Goal: Task Accomplishment & Management: Complete application form

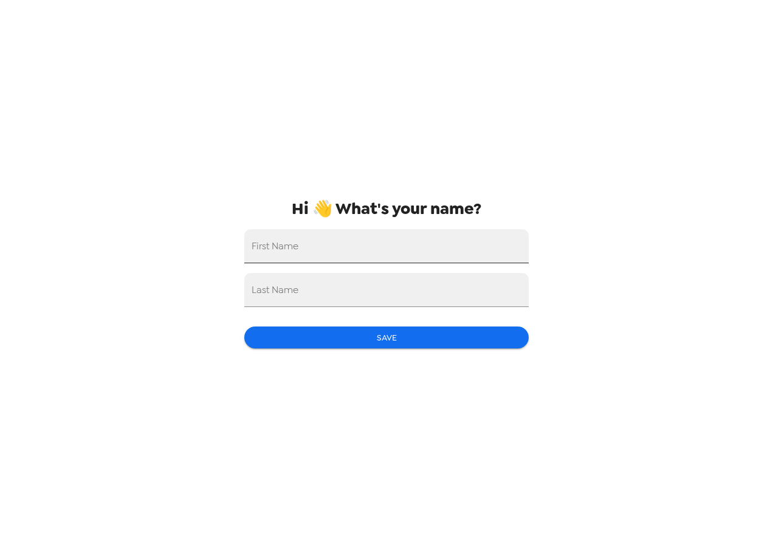
click at [333, 257] on input "First Name" at bounding box center [386, 246] width 284 height 34
type input "Shay"
type input "[PERSON_NAME]"
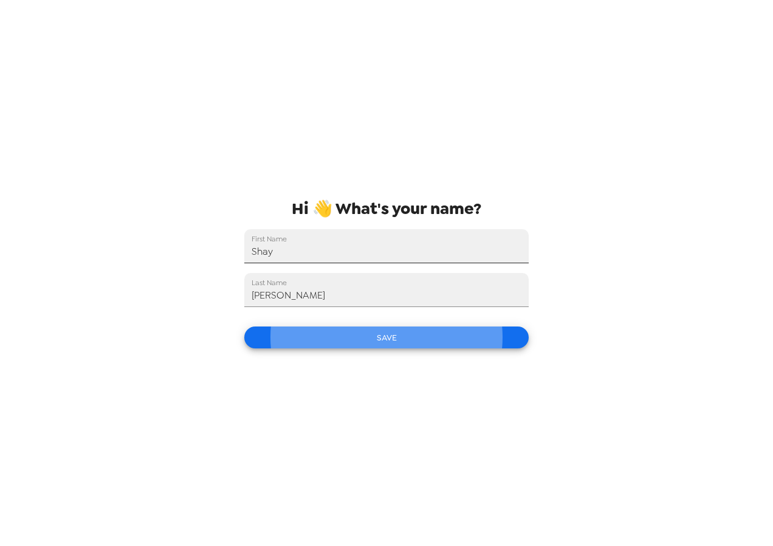
click at [244, 326] on button "Save" at bounding box center [386, 337] width 284 height 22
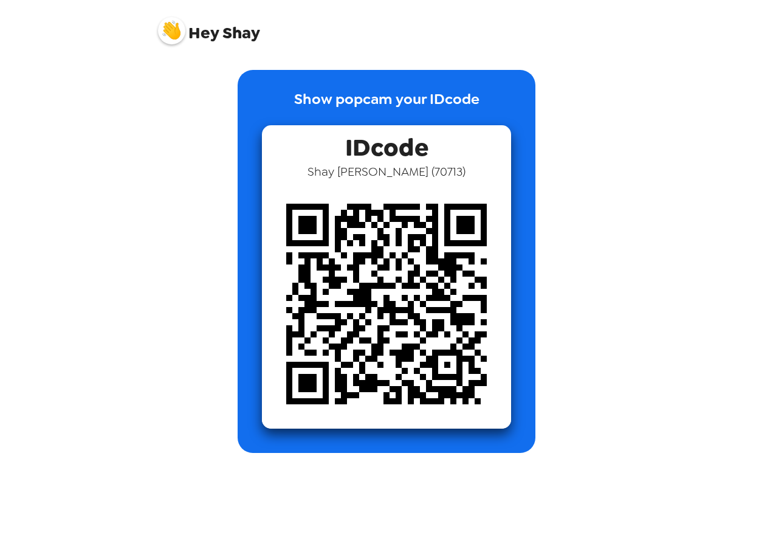
click at [440, 96] on p "Show popcam your IDcode" at bounding box center [386, 106] width 185 height 37
click at [399, 156] on span "IDcode" at bounding box center [386, 144] width 83 height 38
drag, startPoint x: 431, startPoint y: 169, endPoint x: 406, endPoint y: 165, distance: 25.3
click at [406, 165] on span "[PERSON_NAME] ( 70713 )" at bounding box center [387, 172] width 158 height 16
drag, startPoint x: 406, startPoint y: 165, endPoint x: 420, endPoint y: 176, distance: 17.8
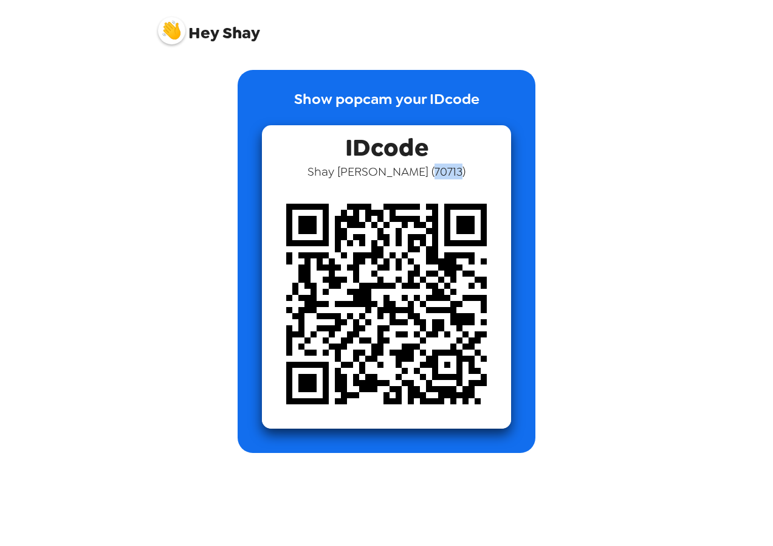
copy span "70713"
click at [446, 243] on img at bounding box center [386, 303] width 249 height 249
click at [385, 179] on img at bounding box center [386, 303] width 249 height 249
click at [420, 160] on span "IDcode" at bounding box center [386, 144] width 83 height 38
